Goal: Task Accomplishment & Management: Manage account settings

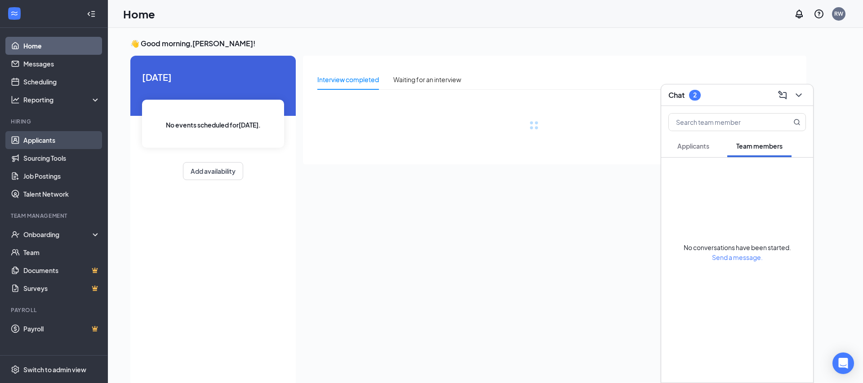
click at [54, 143] on link "Applicants" at bounding box center [61, 140] width 77 height 18
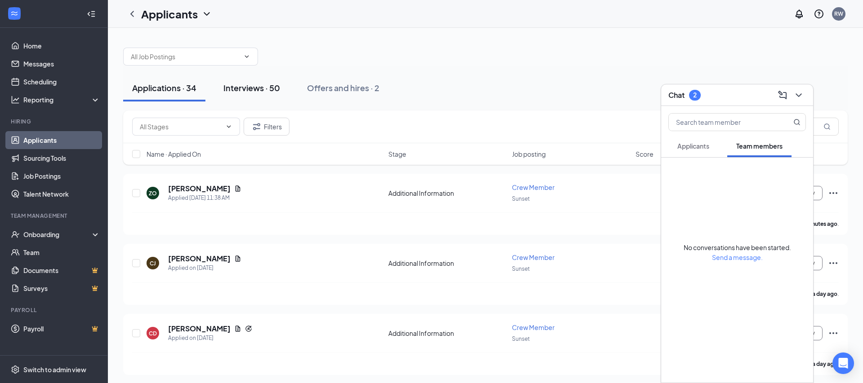
click at [257, 96] on button "Interviews · 50" at bounding box center [251, 88] width 75 height 27
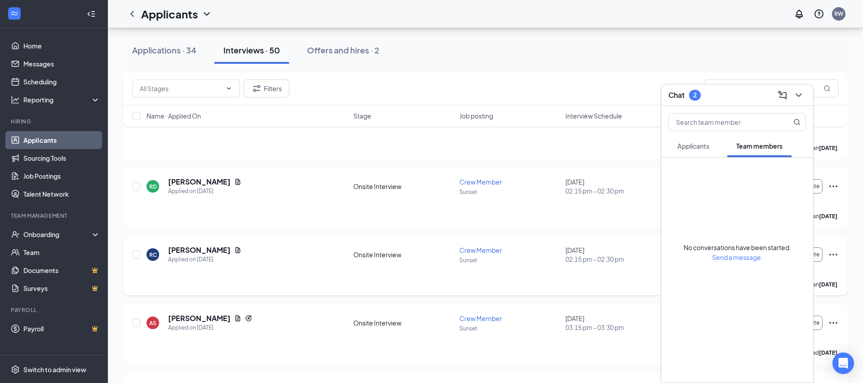
scroll to position [964, 0]
click at [217, 316] on h5 "[PERSON_NAME]" at bounding box center [199, 317] width 62 height 10
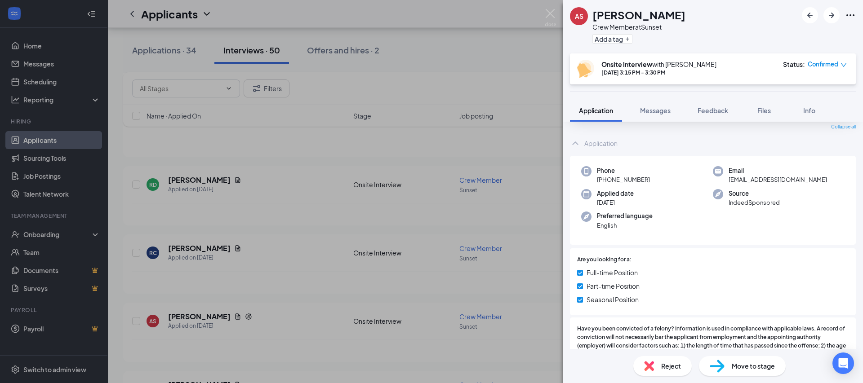
scroll to position [31, 0]
drag, startPoint x: 231, startPoint y: 278, endPoint x: 216, endPoint y: 165, distance: 113.8
click at [231, 278] on div "AS [PERSON_NAME] Crew Member at Sunset Add a tag Onsite Interview with [PERSON_…" at bounding box center [431, 191] width 863 height 383
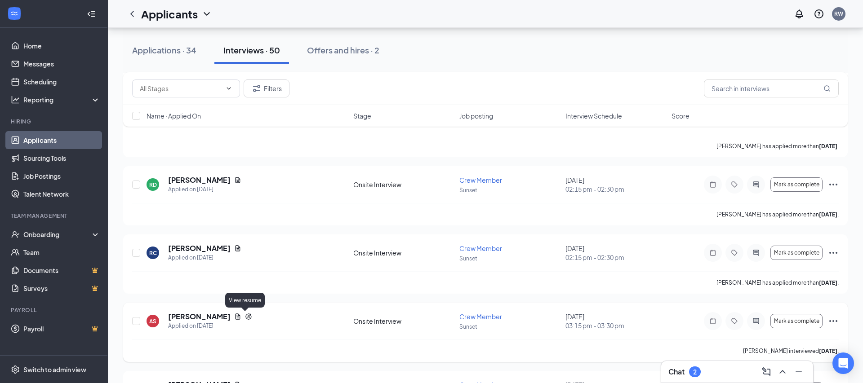
click at [241, 319] on icon "Document" at bounding box center [237, 316] width 7 height 7
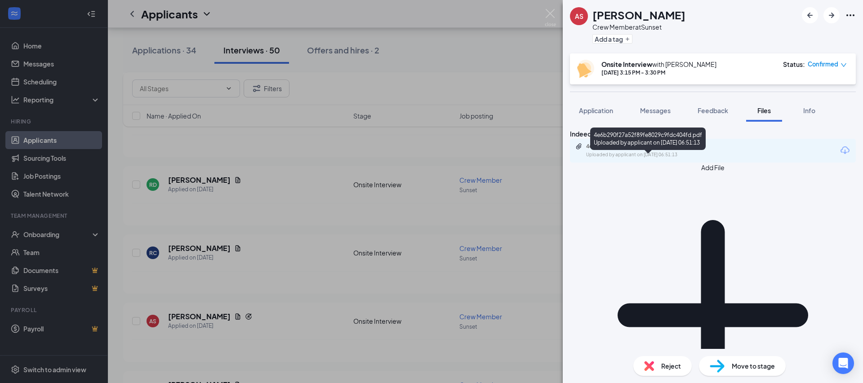
click at [662, 159] on div "Uploaded by applicant on [DATE] 06:51:13" at bounding box center [653, 154] width 135 height 7
click at [227, 302] on div "AS [PERSON_NAME] Crew Member at Sunset Add a tag Onsite Interview with [PERSON_…" at bounding box center [431, 191] width 863 height 383
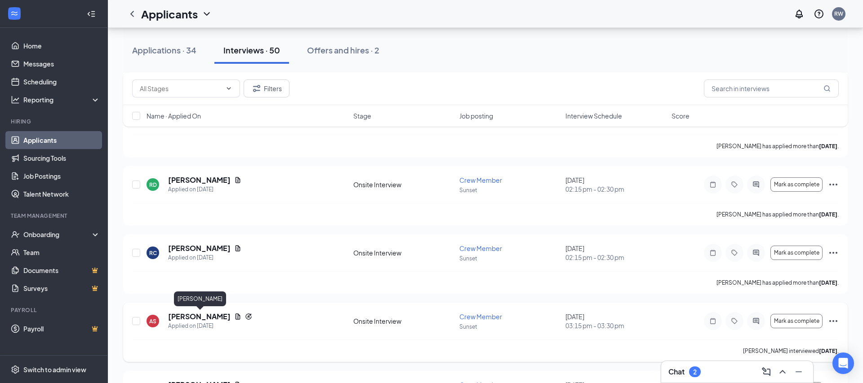
click at [217, 314] on h5 "[PERSON_NAME]" at bounding box center [199, 317] width 62 height 10
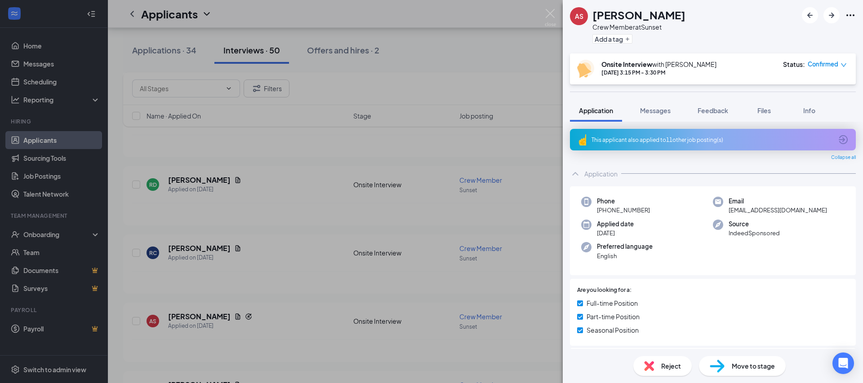
click at [659, 367] on div "Reject" at bounding box center [662, 366] width 58 height 20
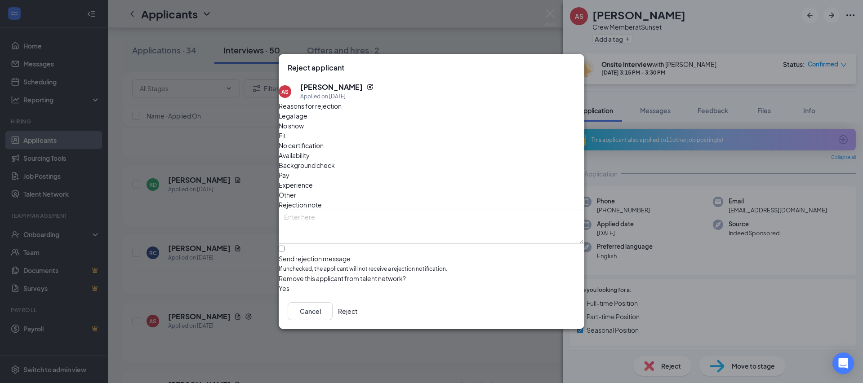
click at [578, 66] on icon "Cross" at bounding box center [580, 68] width 5 height 5
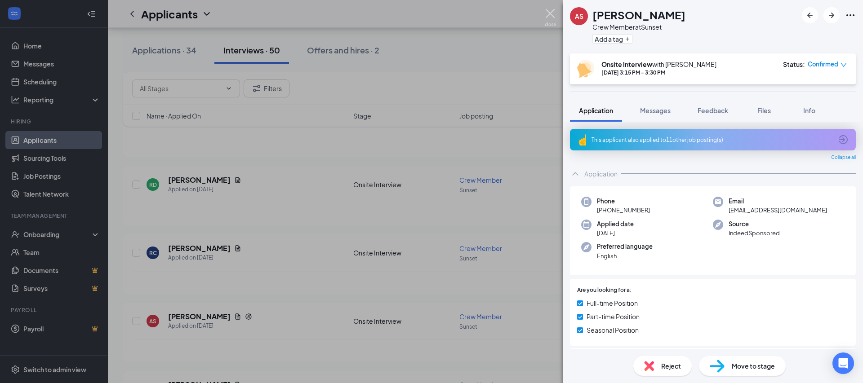
click at [553, 14] on img at bounding box center [550, 18] width 11 height 18
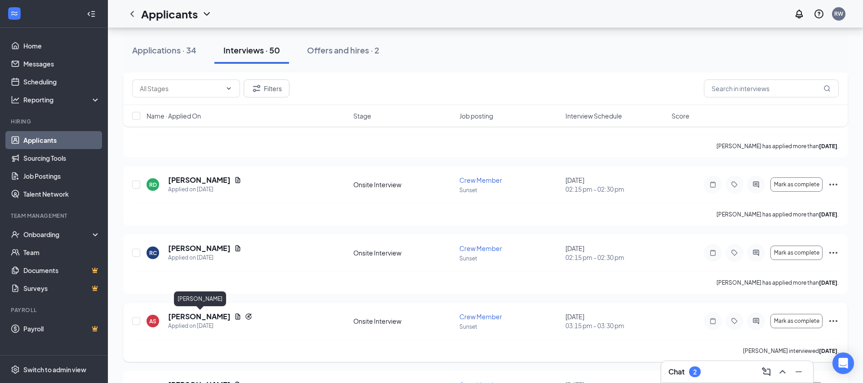
click at [206, 315] on h5 "[PERSON_NAME]" at bounding box center [199, 317] width 62 height 10
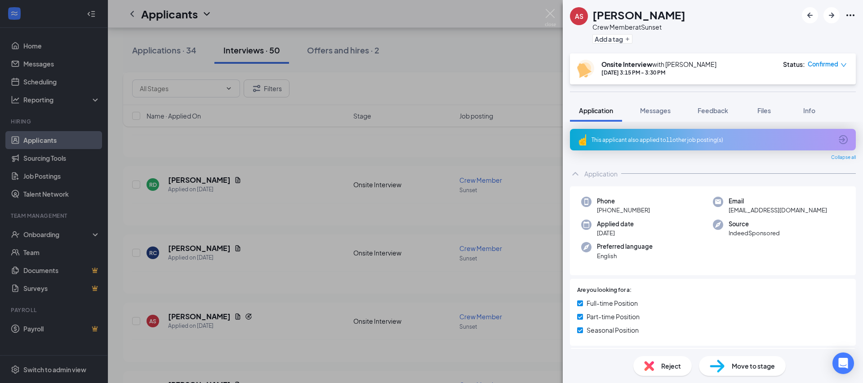
click at [656, 362] on div "Reject" at bounding box center [662, 366] width 58 height 20
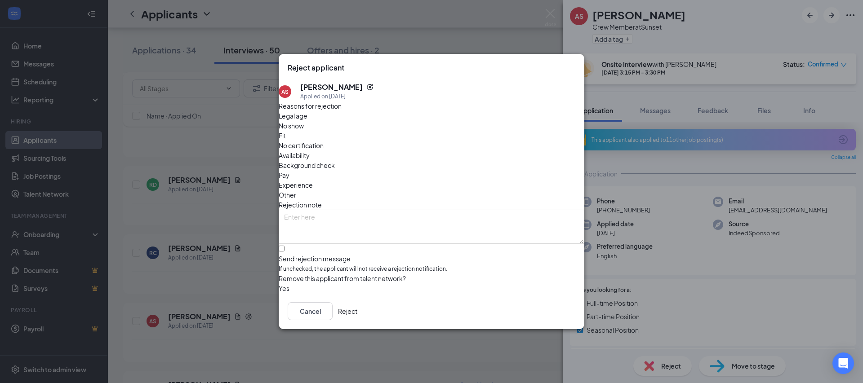
click at [575, 63] on icon "Cross" at bounding box center [575, 63] width 0 height 0
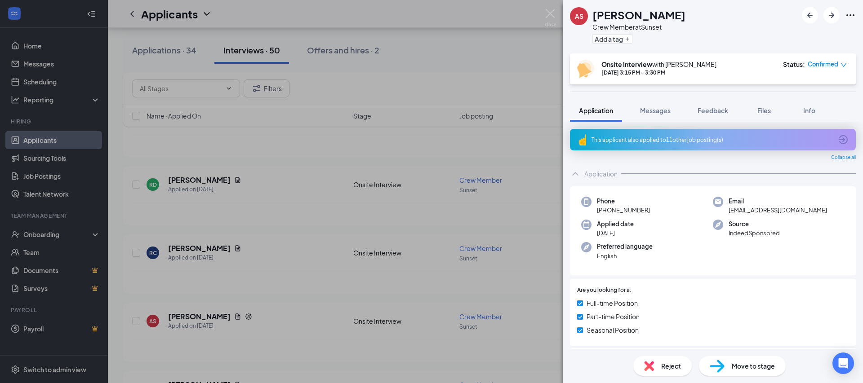
click at [650, 368] on img at bounding box center [649, 366] width 10 height 10
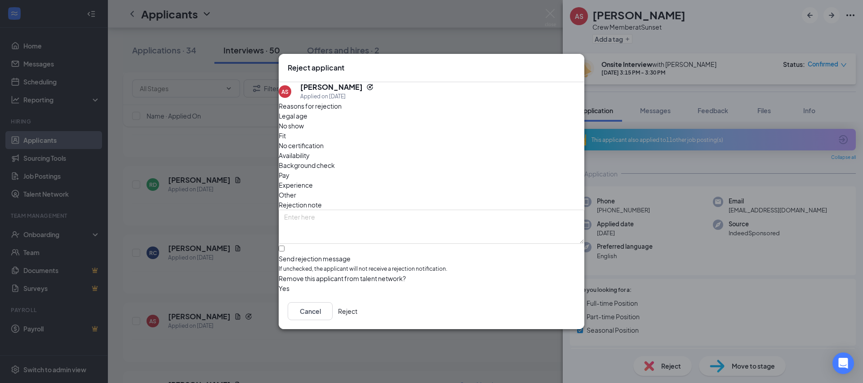
click at [578, 66] on icon "Cross" at bounding box center [580, 68] width 5 height 5
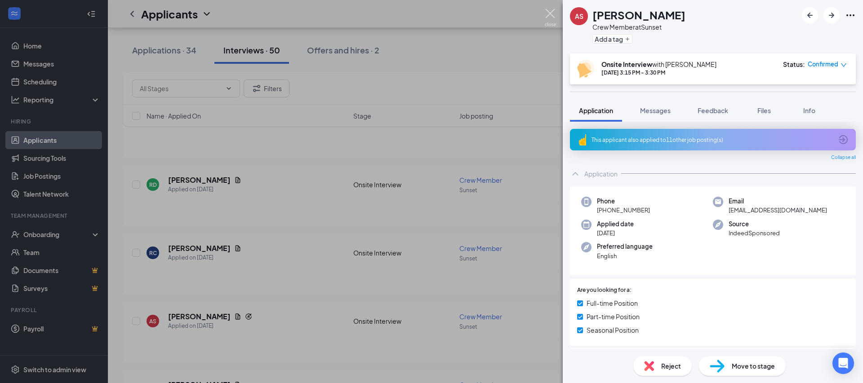
click at [547, 20] on img at bounding box center [550, 18] width 11 height 18
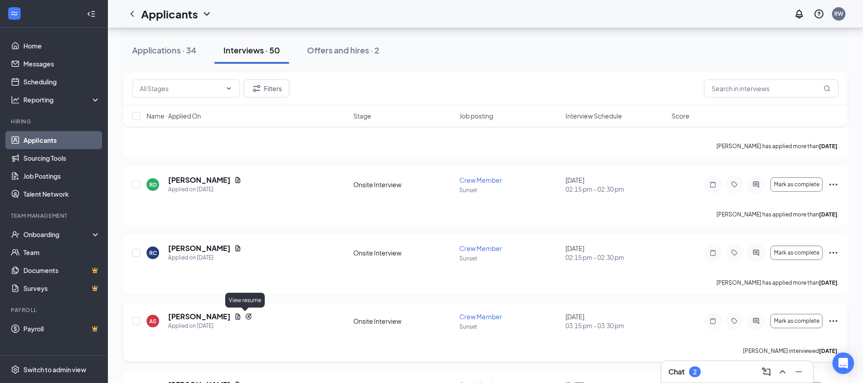
click at [241, 316] on icon "Document" at bounding box center [237, 316] width 7 height 7
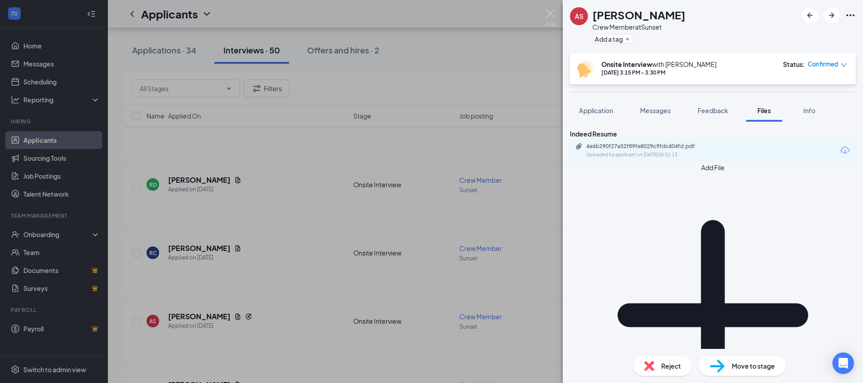
click at [705, 163] on div "4e6b290f27a52f89fe8029c9fdc404fd.pdf Uploaded by applicant on [DATE] 06:51:13" at bounding box center [713, 151] width 286 height 24
click at [706, 159] on div "Uploaded by applicant on [DATE] 06:51:13" at bounding box center [653, 154] width 135 height 7
